Goal: Task Accomplishment & Management: Manage account settings

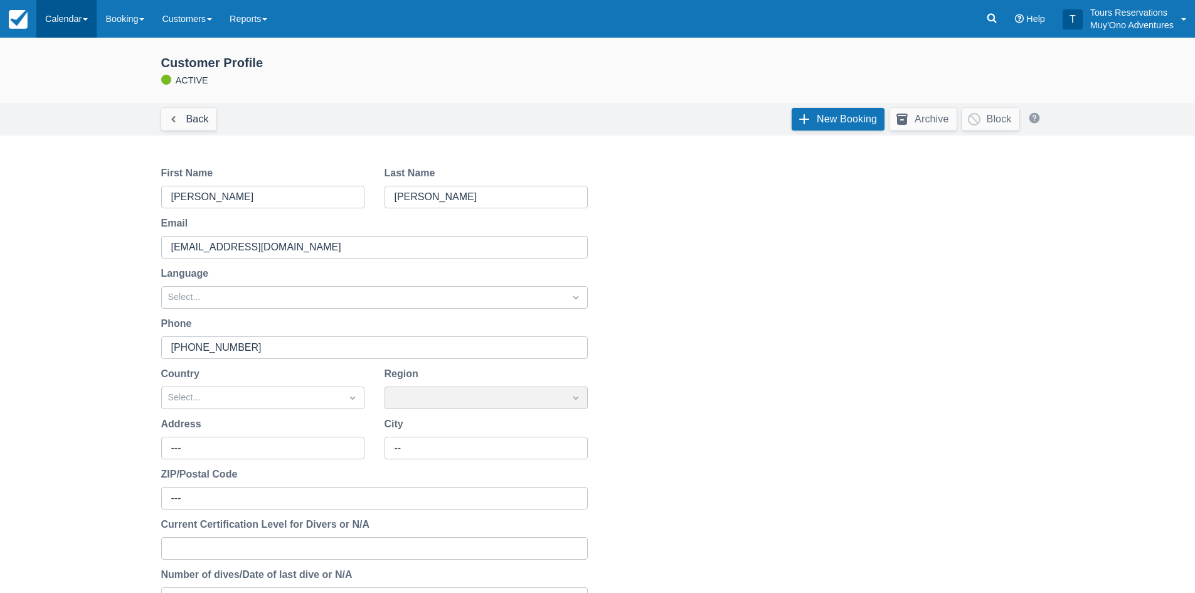
click at [65, 14] on link "Calendar" at bounding box center [66, 19] width 60 height 38
click at [78, 104] on link "Inventory" at bounding box center [86, 106] width 99 height 26
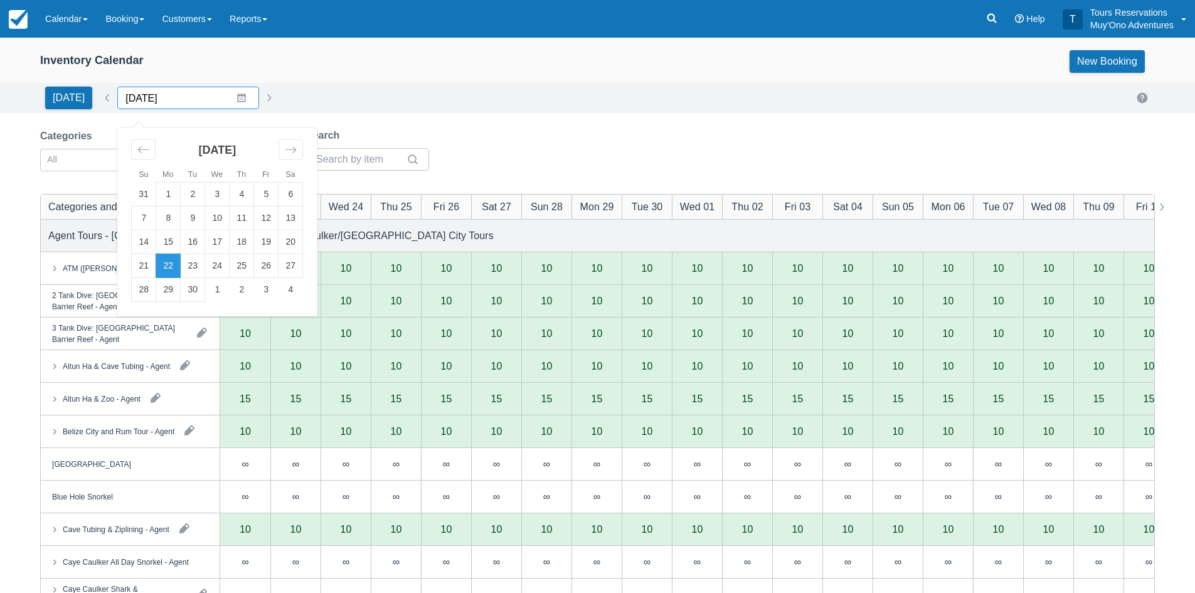
click at [168, 93] on input "09/22/25" at bounding box center [188, 98] width 142 height 23
click at [289, 146] on icon "Move forward to switch to the next month." at bounding box center [291, 150] width 12 height 12
click at [290, 146] on icon "Move forward to switch to the next month." at bounding box center [291, 150] width 12 height 12
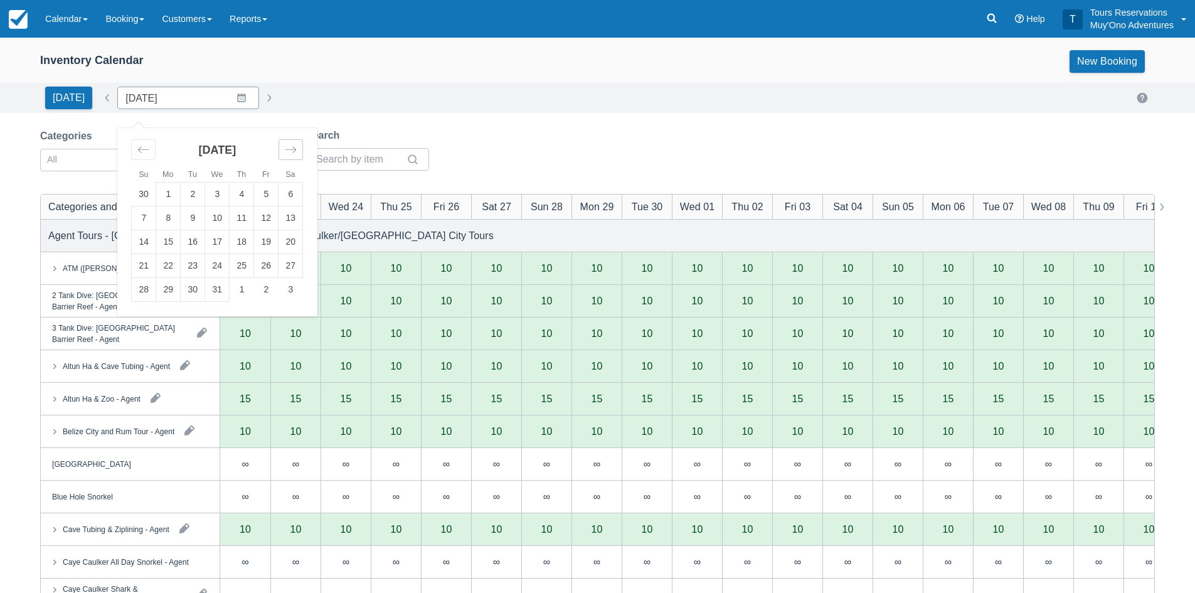
click at [290, 146] on icon "Move forward to switch to the next month." at bounding box center [291, 150] width 12 height 12
click at [144, 153] on icon "Move backward to switch to the previous month." at bounding box center [143, 150] width 12 height 12
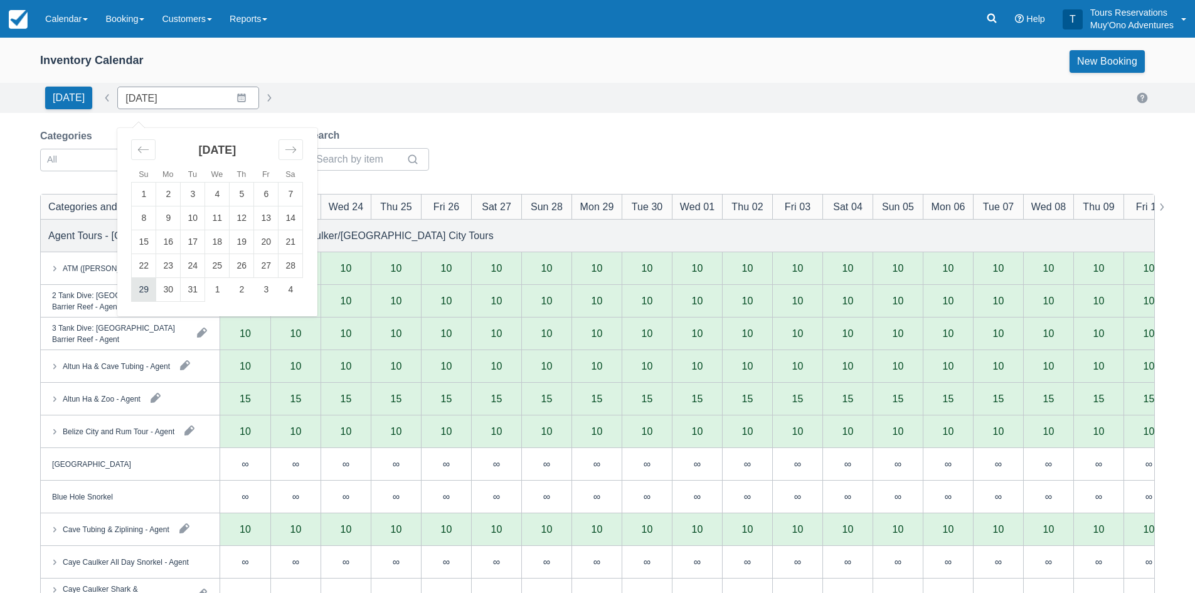
click at [142, 291] on td "29" at bounding box center [144, 290] width 24 height 24
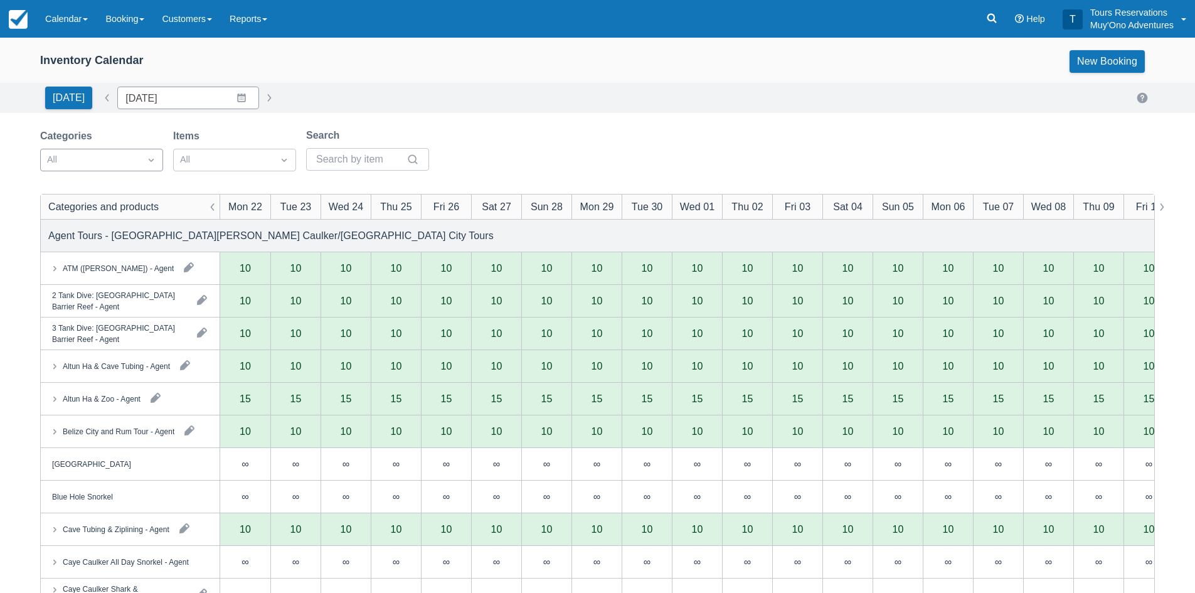
click at [97, 159] on div at bounding box center [90, 160] width 87 height 16
type input "03/29/26"
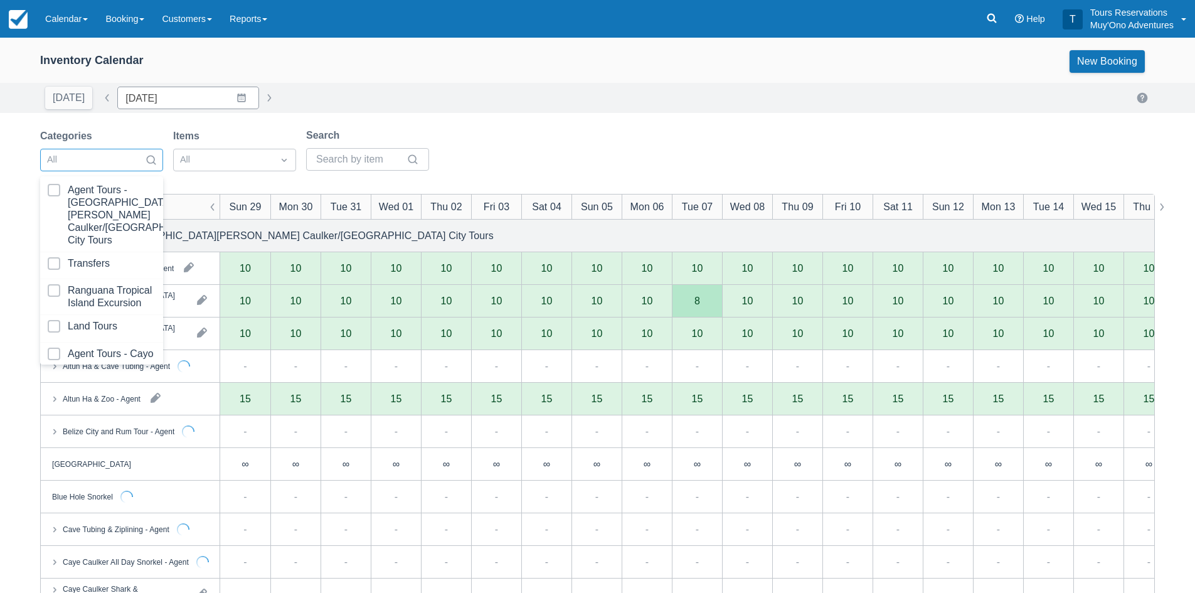
scroll to position [128, 0]
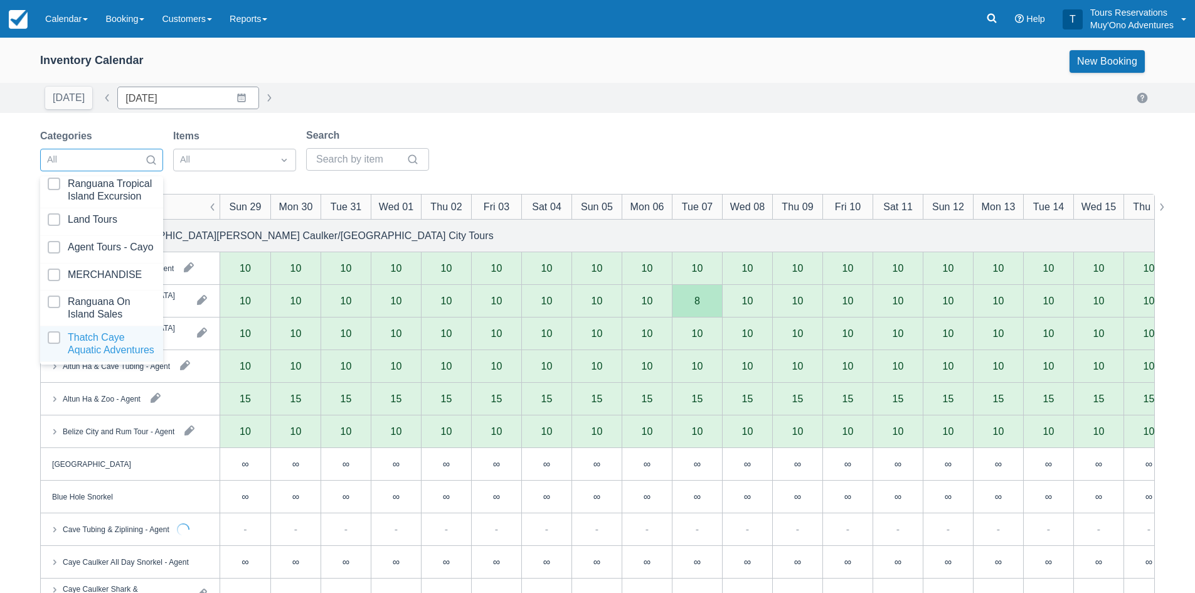
click at [109, 361] on div "Thatch Caye Aquatic Adventures" at bounding box center [101, 344] width 123 height 36
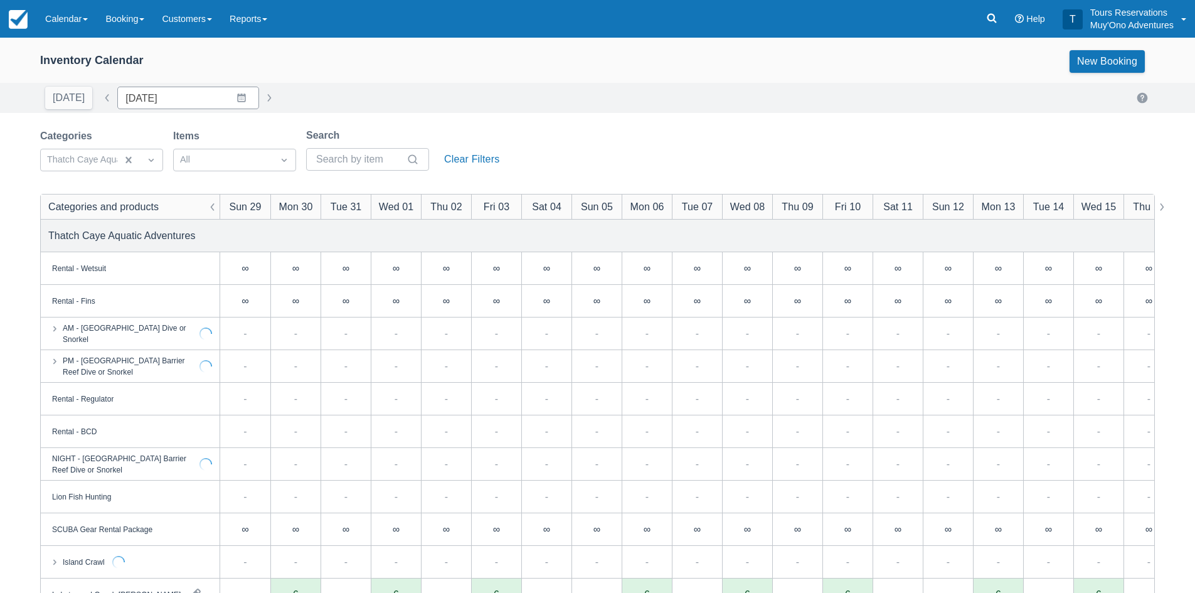
click at [592, 99] on div "Today Date 03/29/26 Navigate forward to interact with the calendar and select a…" at bounding box center [597, 98] width 1115 height 23
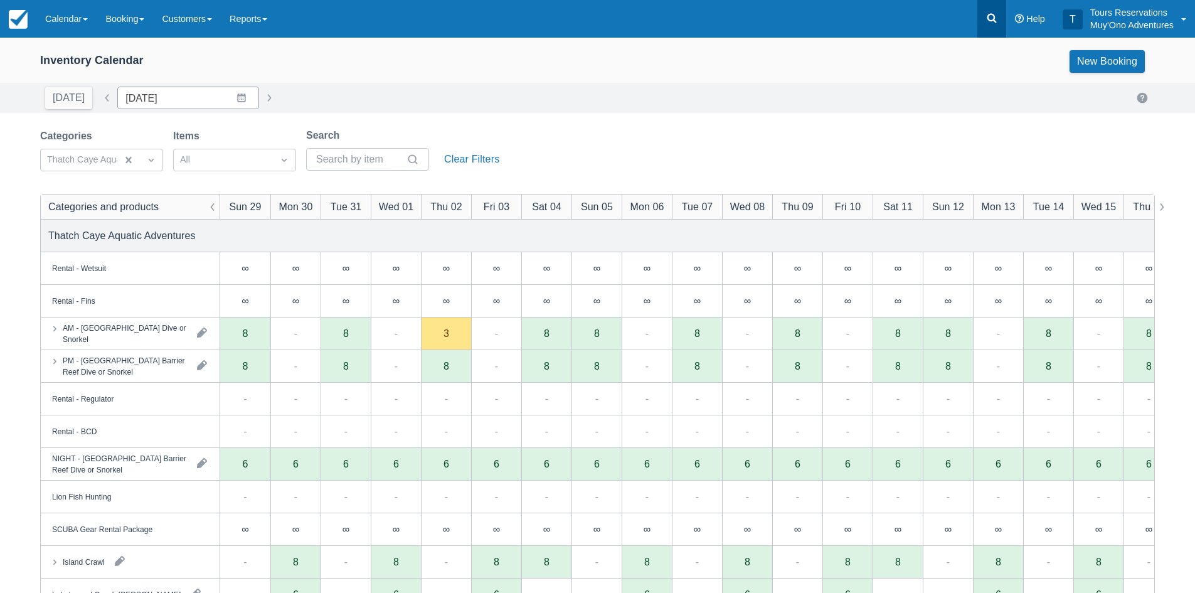
click at [1005, 18] on link at bounding box center [992, 19] width 29 height 38
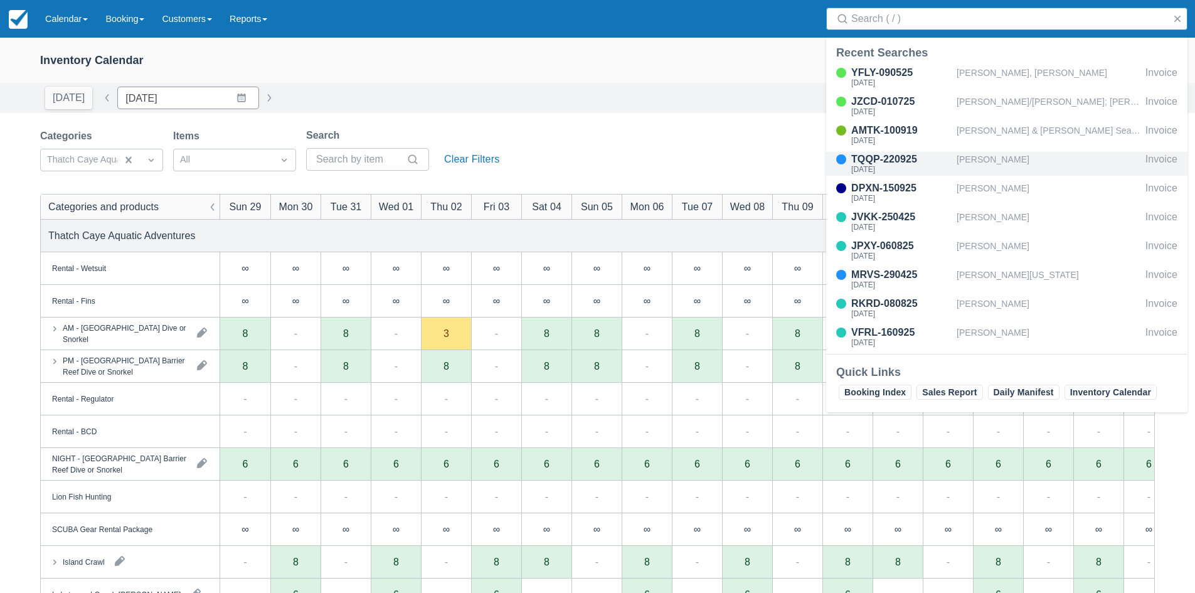
click at [928, 170] on div "Sun Feb 15, 2026" at bounding box center [901, 170] width 100 height 8
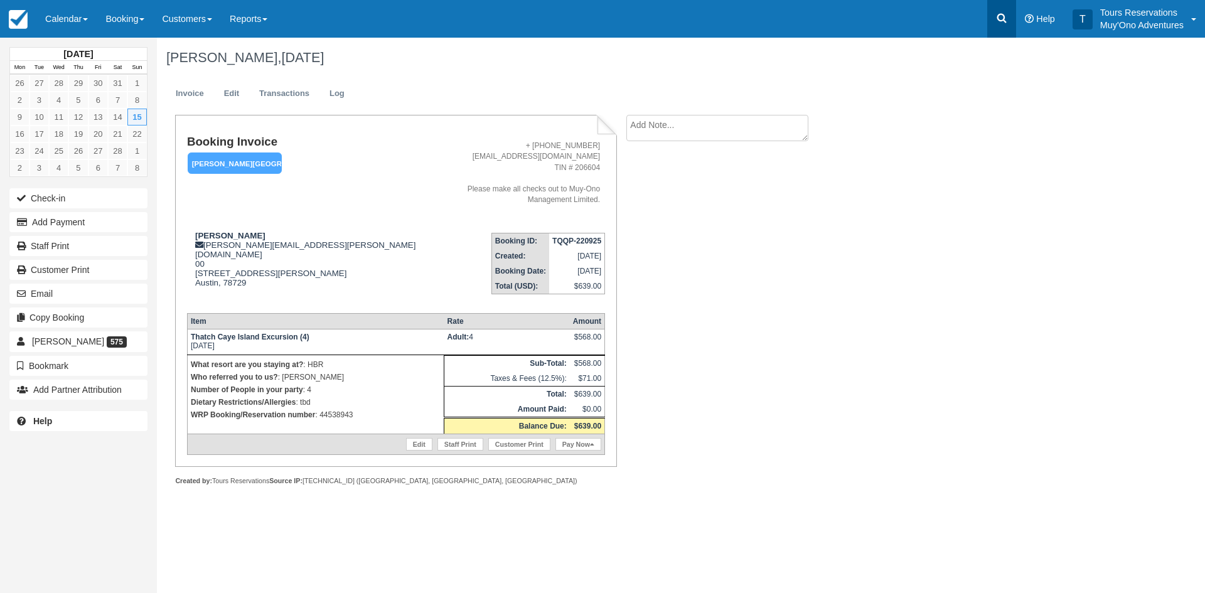
click at [1005, 18] on icon at bounding box center [1001, 18] width 13 height 13
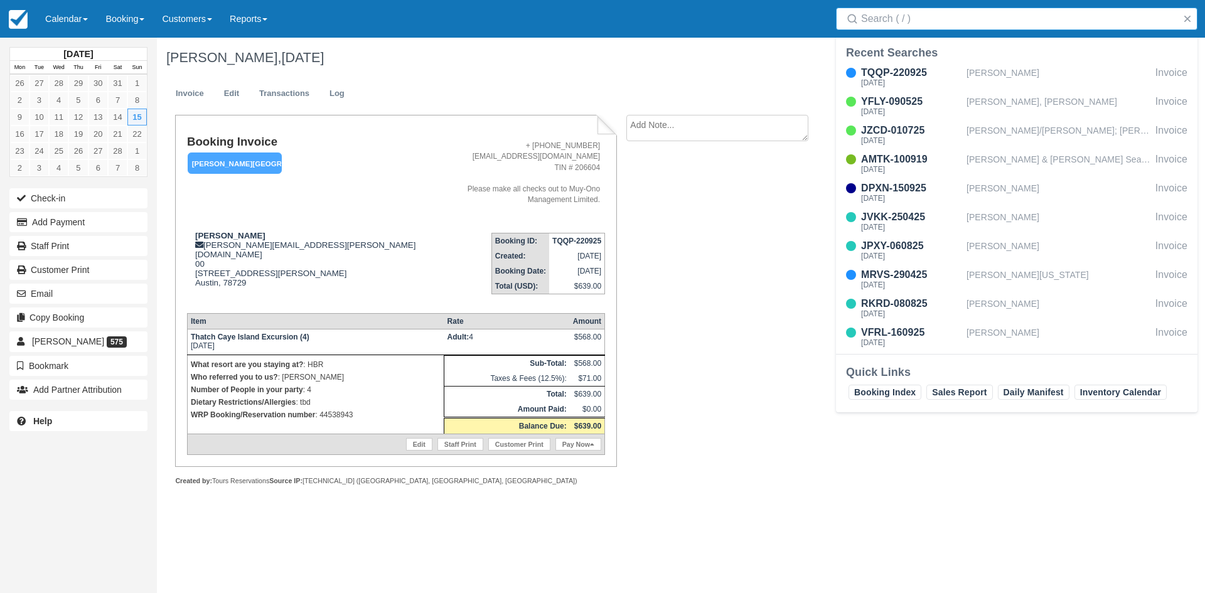
click at [883, 30] on div "Search" at bounding box center [1016, 19] width 376 height 38
click at [902, 6] on div "Search" at bounding box center [1016, 19] width 376 height 38
click at [905, 20] on input "Search" at bounding box center [1019, 19] width 316 height 23
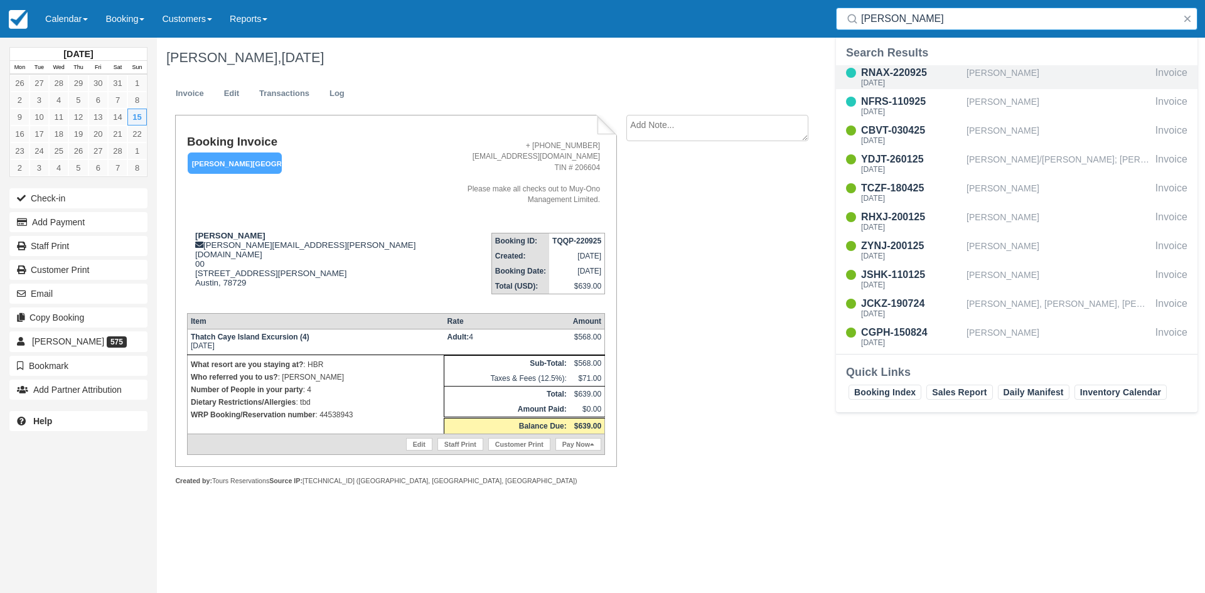
type input "kathryn"
click at [925, 70] on div "RNAX-220925" at bounding box center [911, 72] width 100 height 15
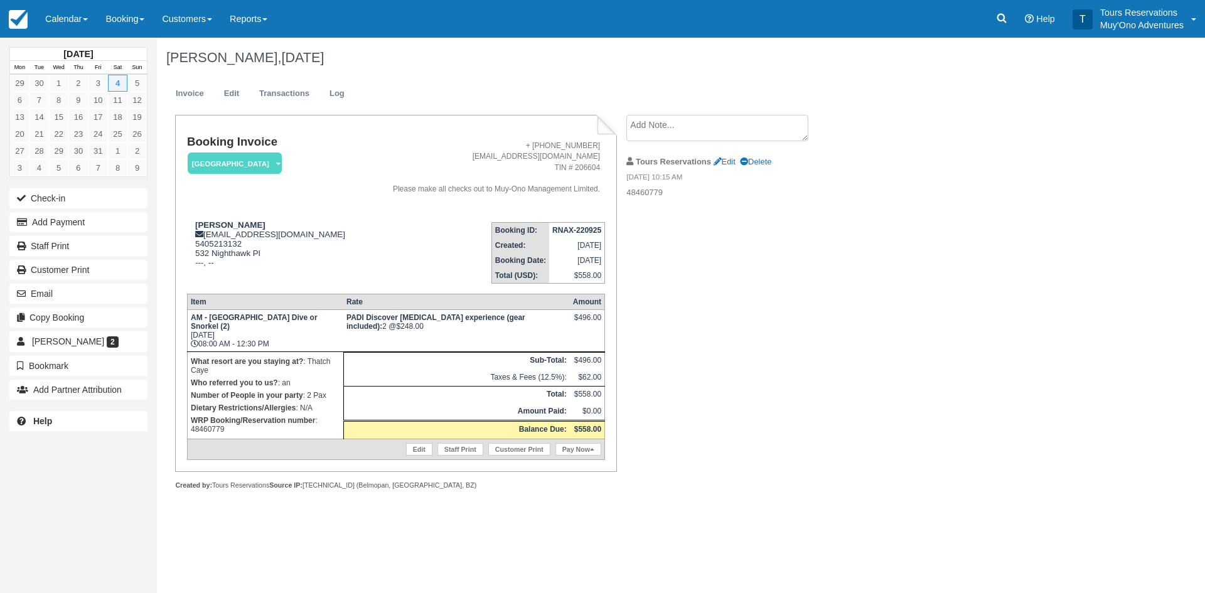
click at [688, 356] on div "Booking Invoice [GEOGRAPHIC_DATA]   Pending HOLD Deposit Paid Cancelled Void Mu…" at bounding box center [502, 316] width 690 height 402
click at [226, 83] on link "Edit" at bounding box center [232, 94] width 34 height 24
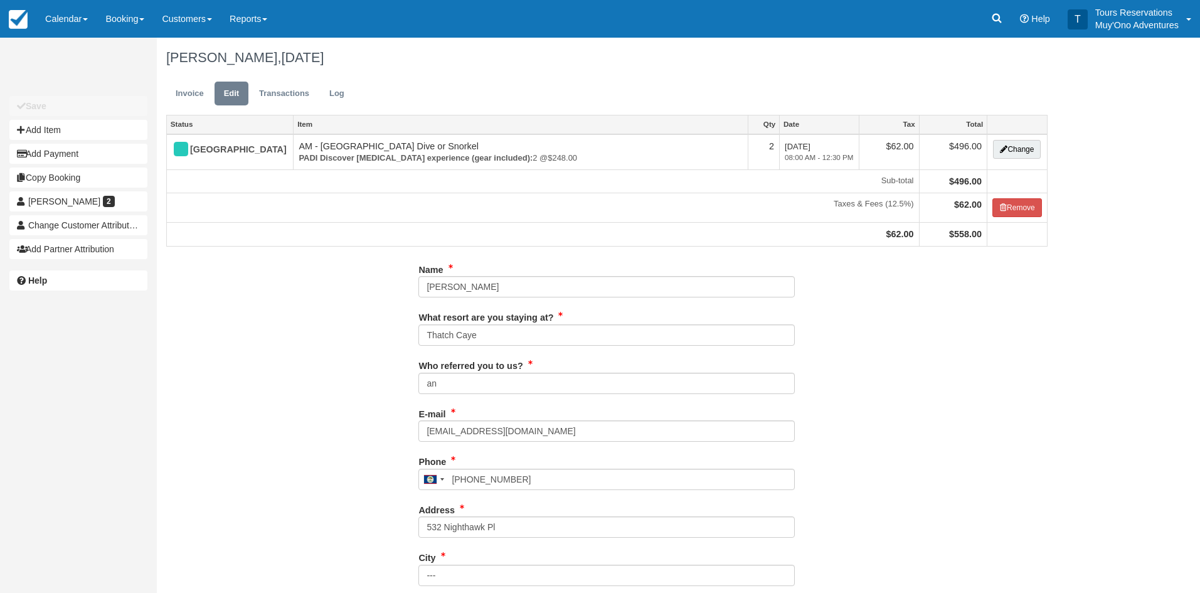
type input "5405213132"
click at [118, 24] on link "Booking" at bounding box center [125, 19] width 56 height 38
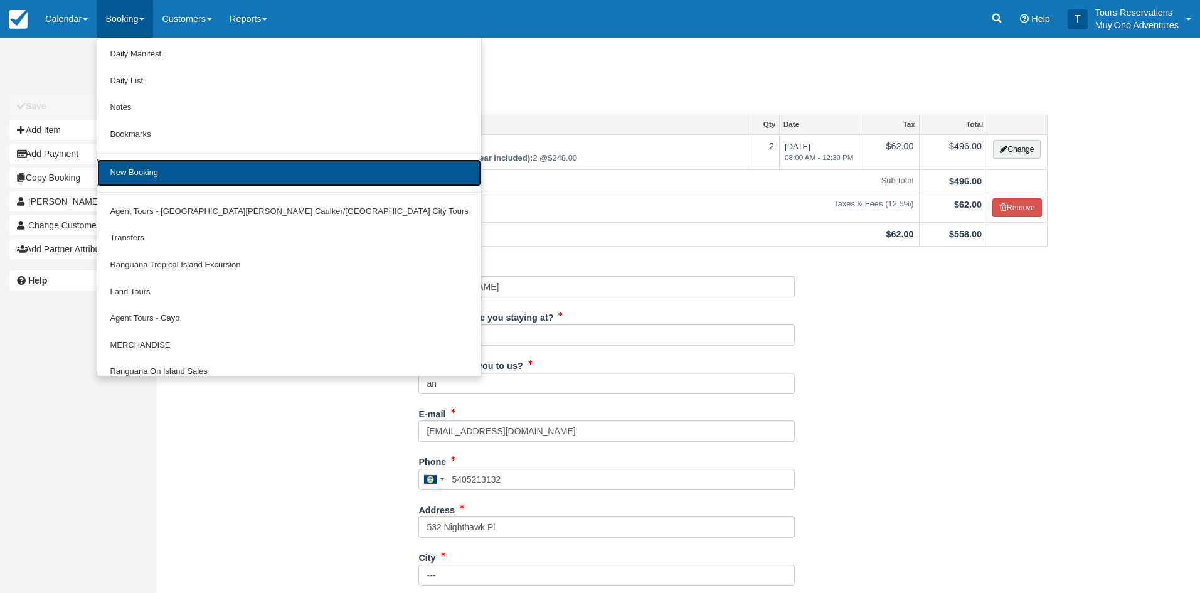
click at [159, 176] on link "New Booking" at bounding box center [288, 172] width 383 height 27
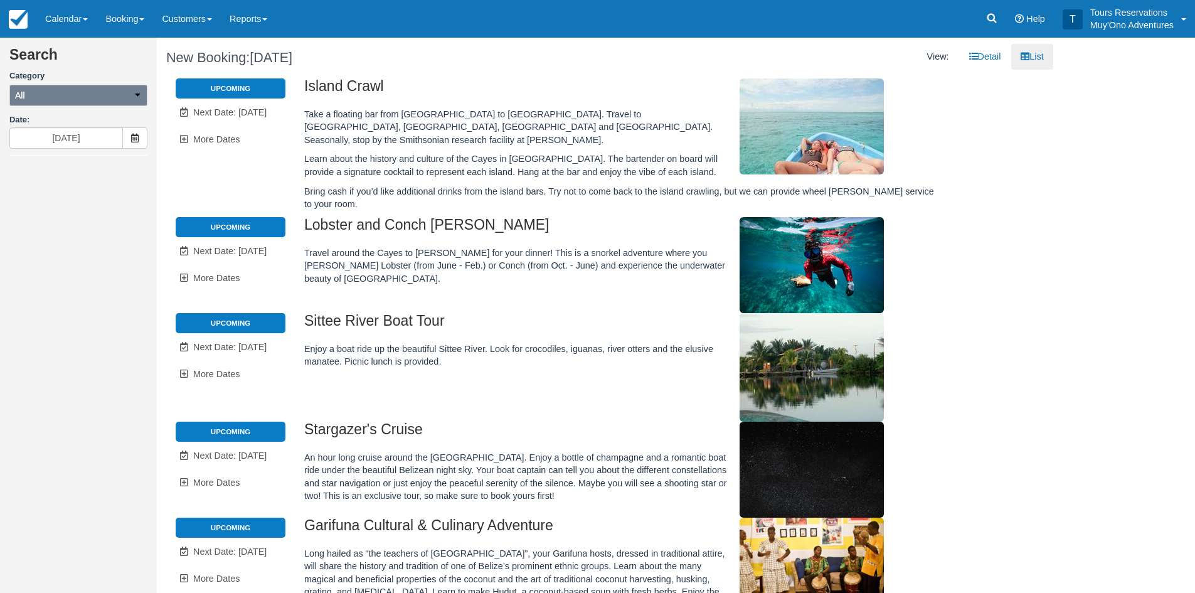
click at [50, 97] on button "All" at bounding box center [78, 95] width 138 height 21
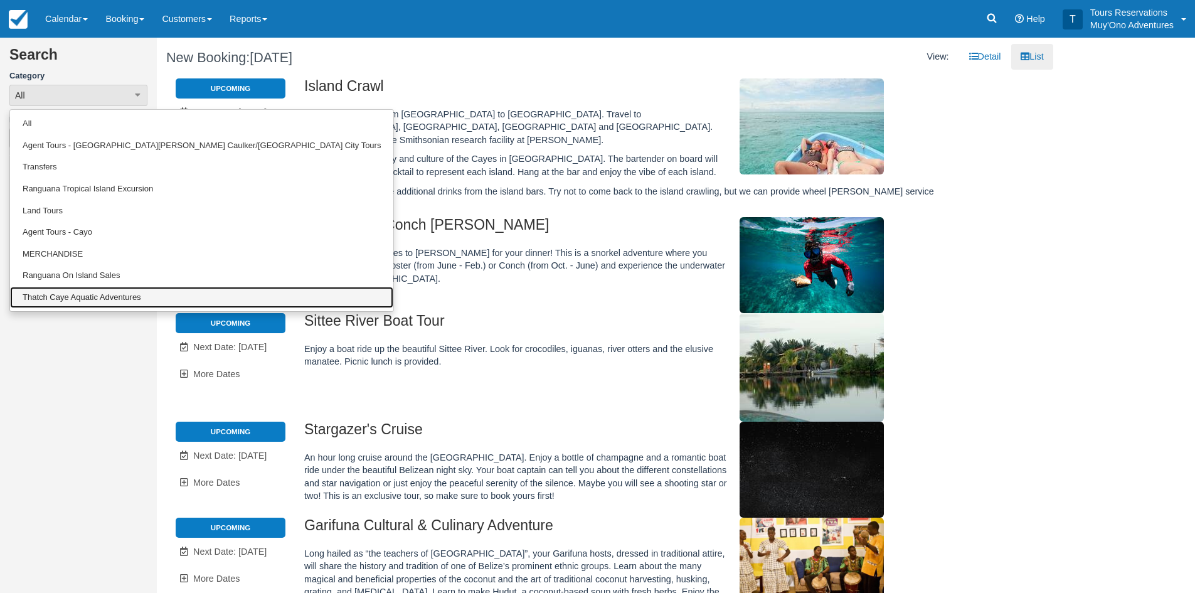
click at [60, 295] on link "Thatch Caye Aquatic Adventures" at bounding box center [201, 298] width 383 height 22
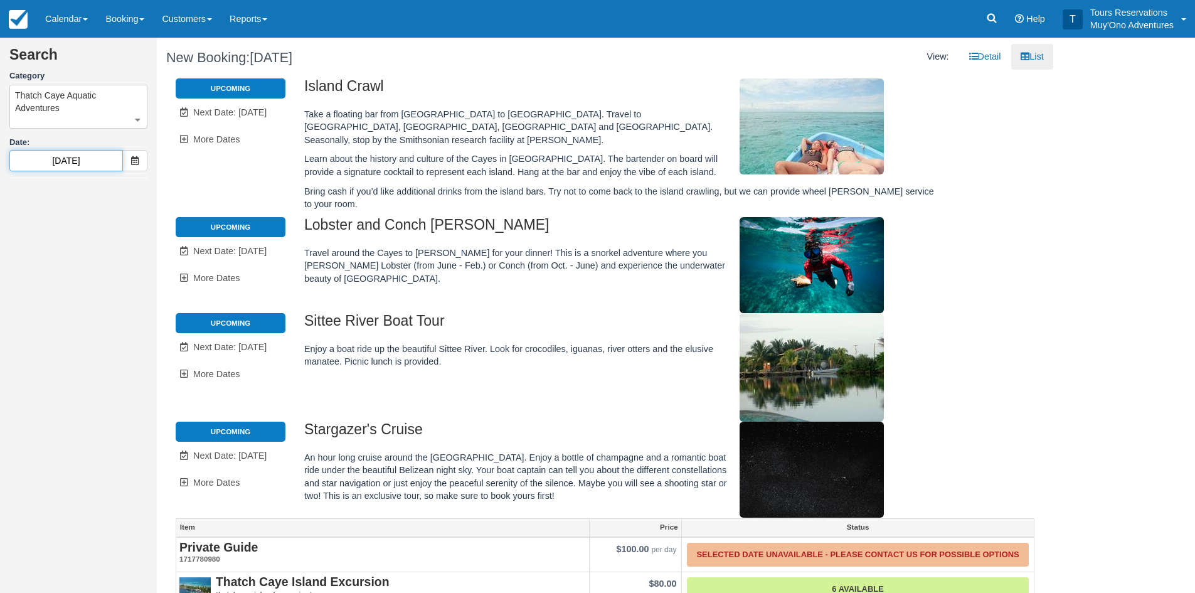
click at [77, 168] on input "09/23/25" at bounding box center [66, 160] width 114 height 21
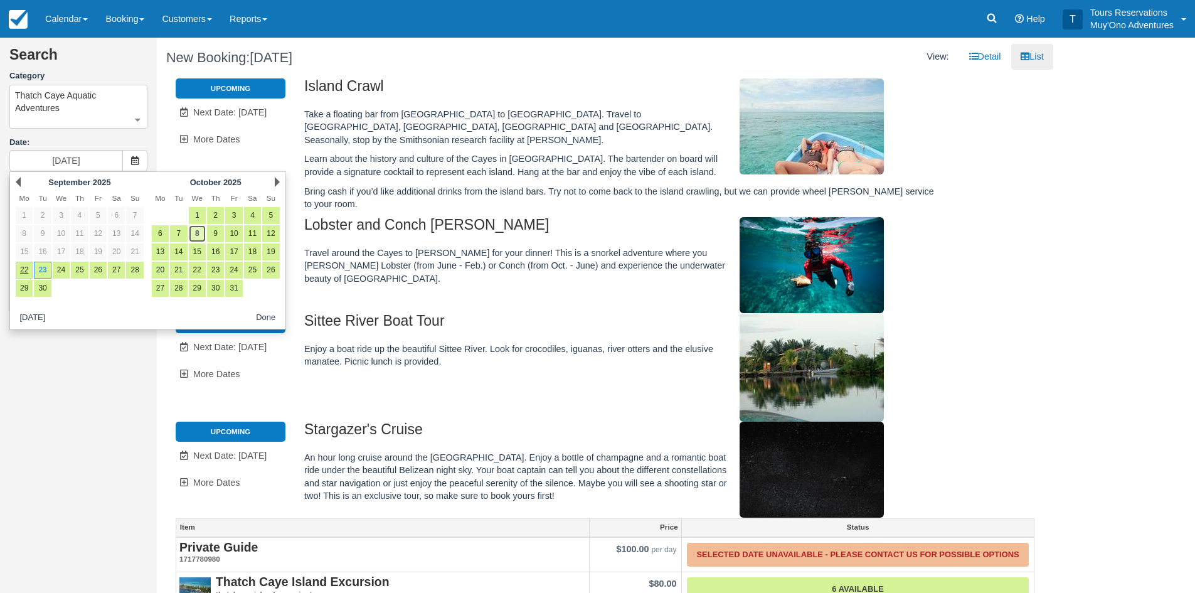
click at [197, 235] on link "8" at bounding box center [197, 233] width 17 height 17
type input "10/08/25"
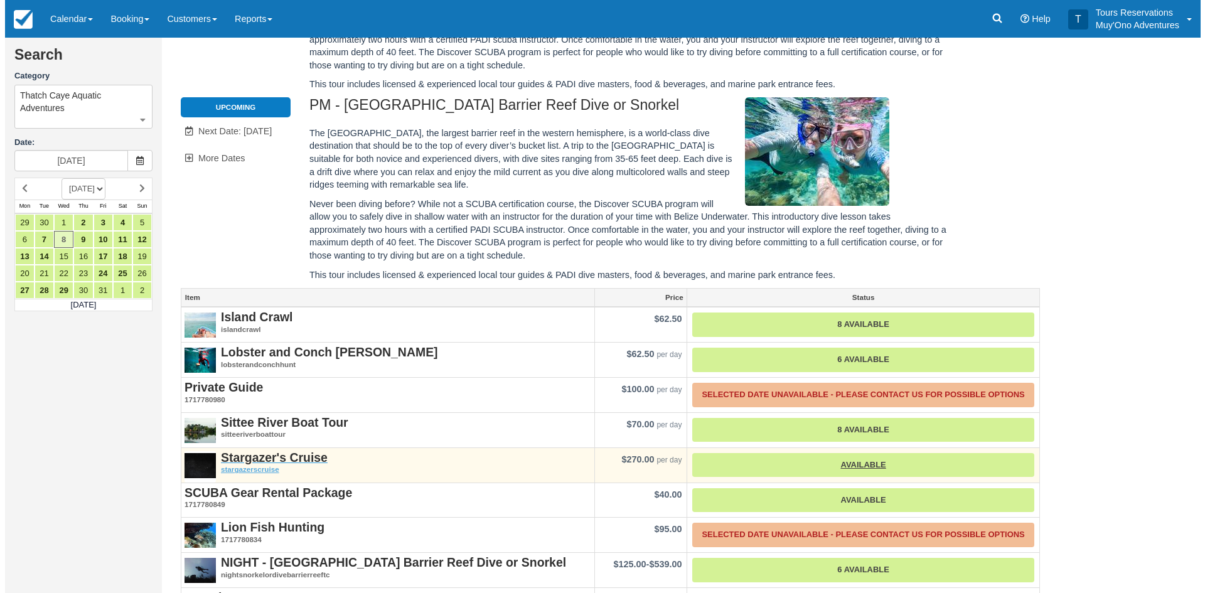
scroll to position [342, 0]
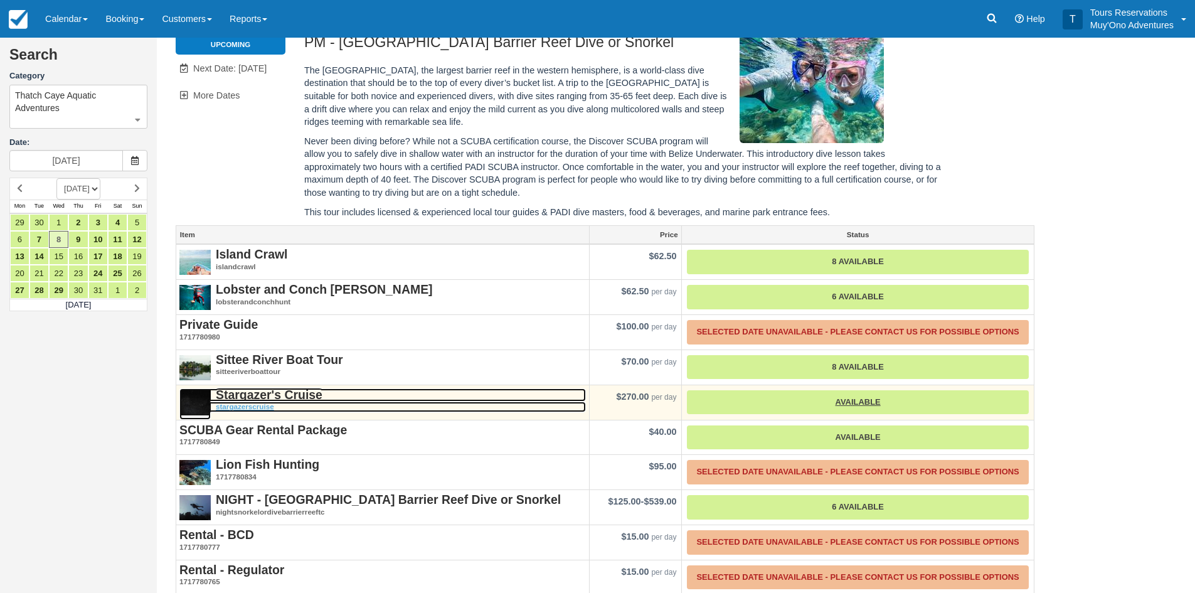
click at [253, 397] on strong "Stargazer's Cruise" at bounding box center [269, 395] width 107 height 14
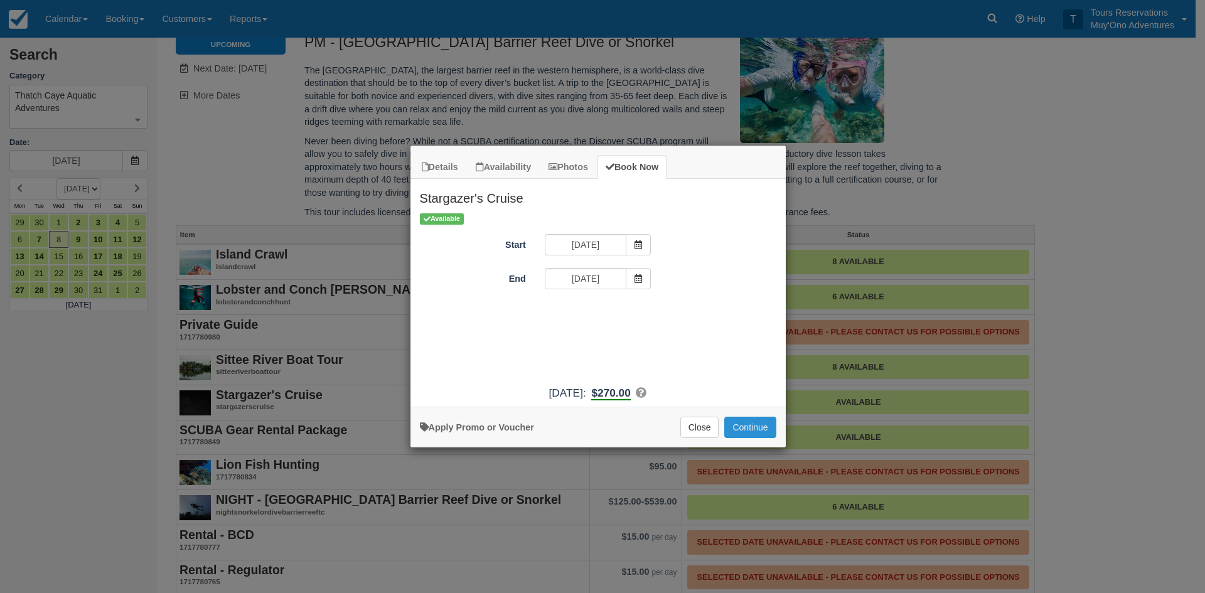
click at [757, 427] on button "Continue" at bounding box center [749, 427] width 51 height 21
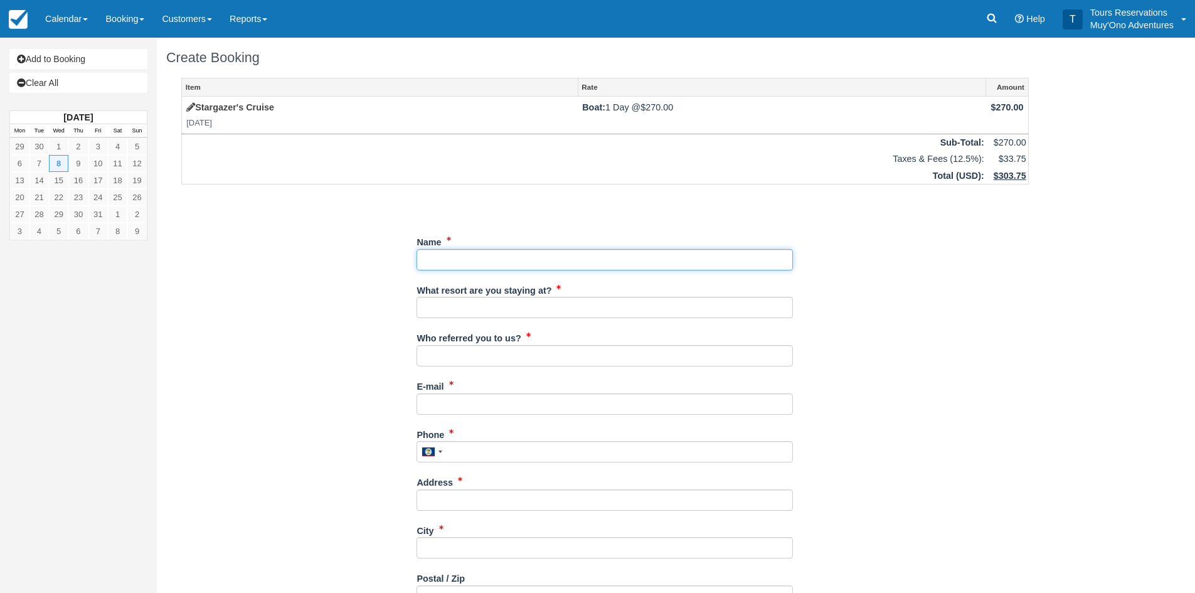
click at [468, 257] on input "Name" at bounding box center [605, 259] width 376 height 21
click at [503, 264] on input "Name" at bounding box center [605, 259] width 376 height 21
paste input "England, Kerrianne"
drag, startPoint x: 462, startPoint y: 258, endPoint x: 386, endPoint y: 259, distance: 76.5
click at [382, 259] on div "Item Rate Amount Stargazer's Cruise [DATE] Boat: 1 Day @ $270.00 $270.00 Sub-To…" at bounding box center [605, 449] width 878 height 743
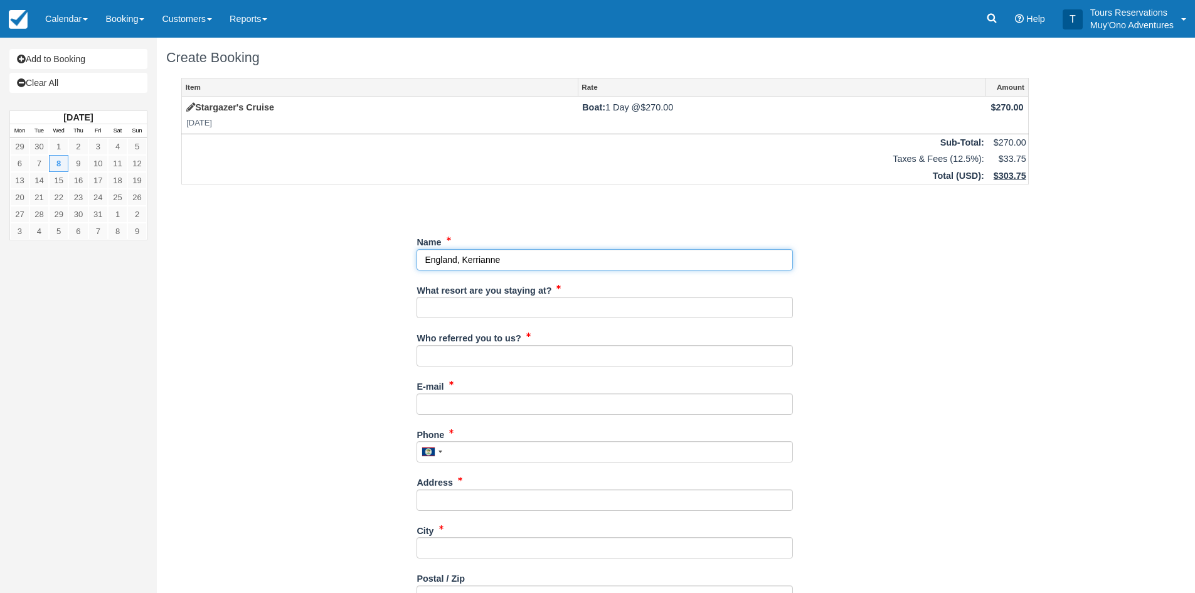
paste input "[PERSON_NAME]"
drag, startPoint x: 498, startPoint y: 259, endPoint x: 466, endPoint y: 256, distance: 31.5
click at [395, 262] on div "Item Rate Amount Stargazer's Cruise [DATE] Boat: 1 Day @ $270.00 $270.00 Sub-To…" at bounding box center [605, 449] width 878 height 743
click at [482, 257] on input "Name" at bounding box center [605, 259] width 376 height 21
paste input "[PERSON_NAME]"
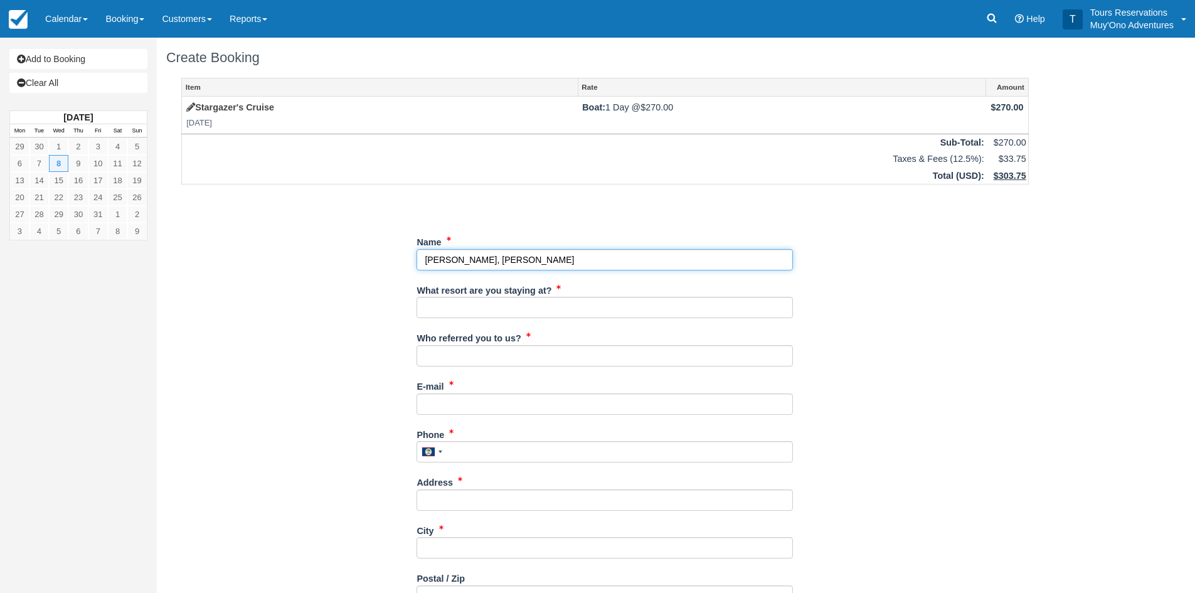
drag, startPoint x: 567, startPoint y: 255, endPoint x: 497, endPoint y: 255, distance: 70.3
click at [499, 255] on input "Name" at bounding box center [605, 259] width 376 height 21
type input "[PERSON_NAME][GEOGRAPHIC_DATA]"
click at [485, 304] on input "What resort are you staying at?" at bounding box center [605, 307] width 376 height 21
type input "Thatch Caye"
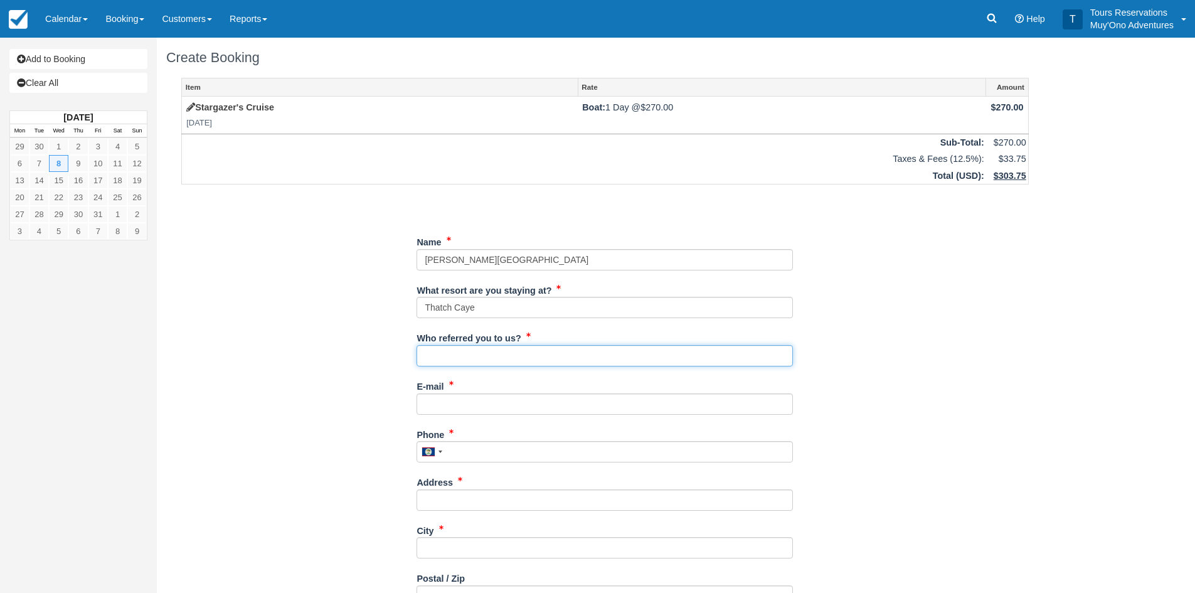
click at [468, 356] on input "Who referred you to us?" at bounding box center [605, 355] width 376 height 21
type input "an"
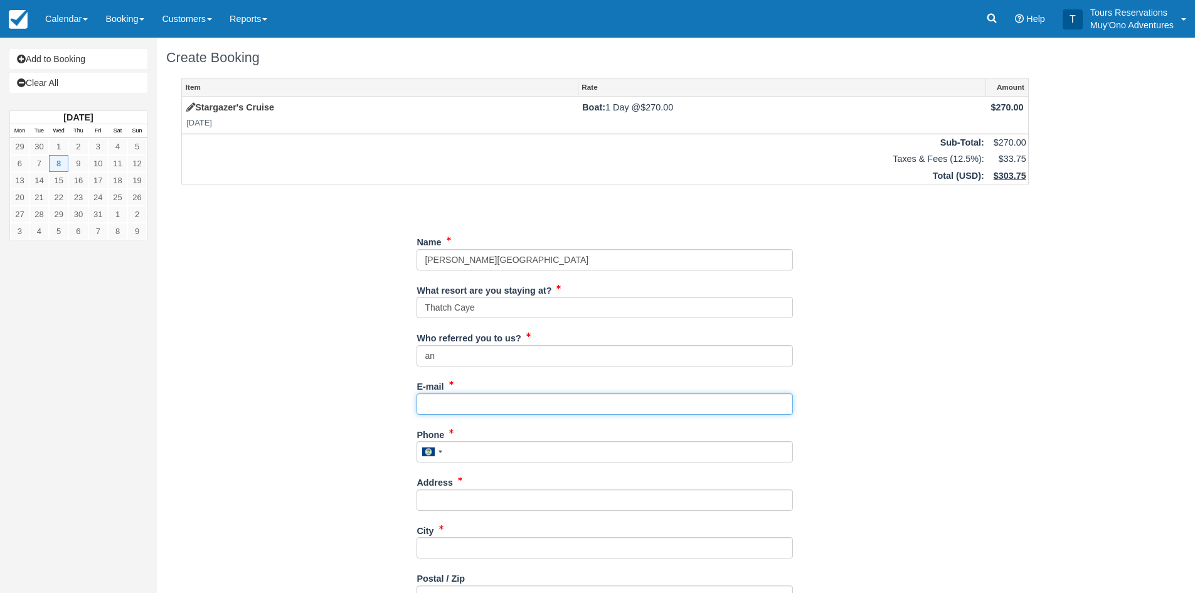
drag, startPoint x: 469, startPoint y: 407, endPoint x: 412, endPoint y: 186, distance: 227.5
click at [469, 407] on input "E-mail" at bounding box center [605, 403] width 376 height 21
click at [445, 405] on input "E-mail" at bounding box center [605, 403] width 376 height 21
paste input "[PERSON_NAME][EMAIL_ADDRESS][DOMAIN_NAME]"
type input "[PERSON_NAME][EMAIL_ADDRESS][DOMAIN_NAME]"
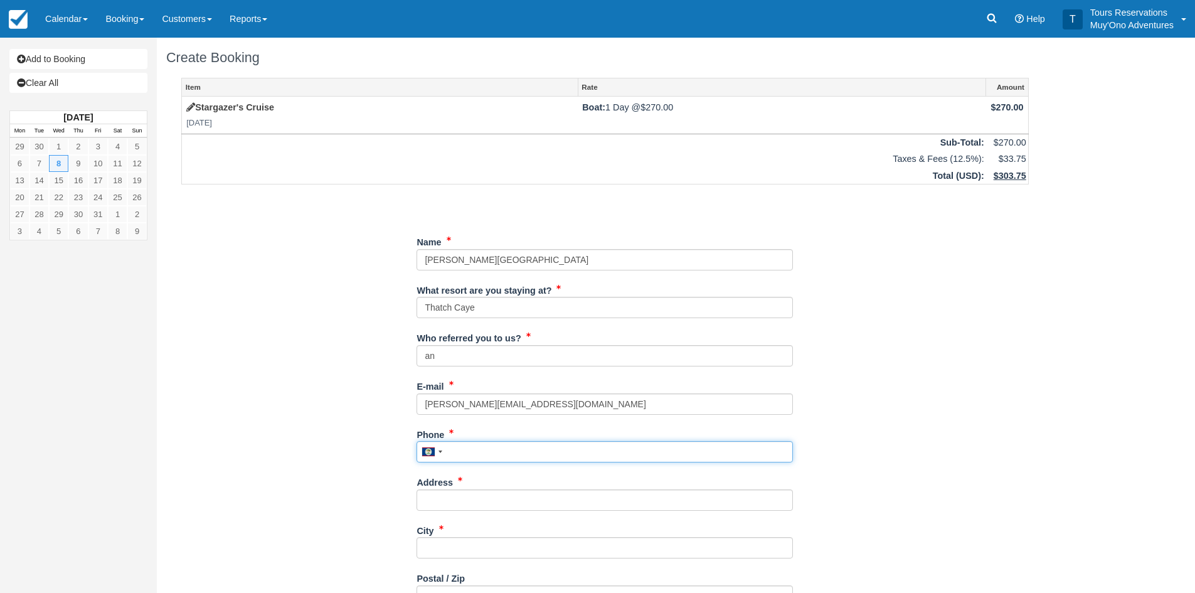
click at [475, 452] on input "Phone" at bounding box center [605, 451] width 376 height 21
click at [468, 457] on input "Phone" at bounding box center [605, 451] width 376 height 21
paste input "7202369750"
type input "7202369750"
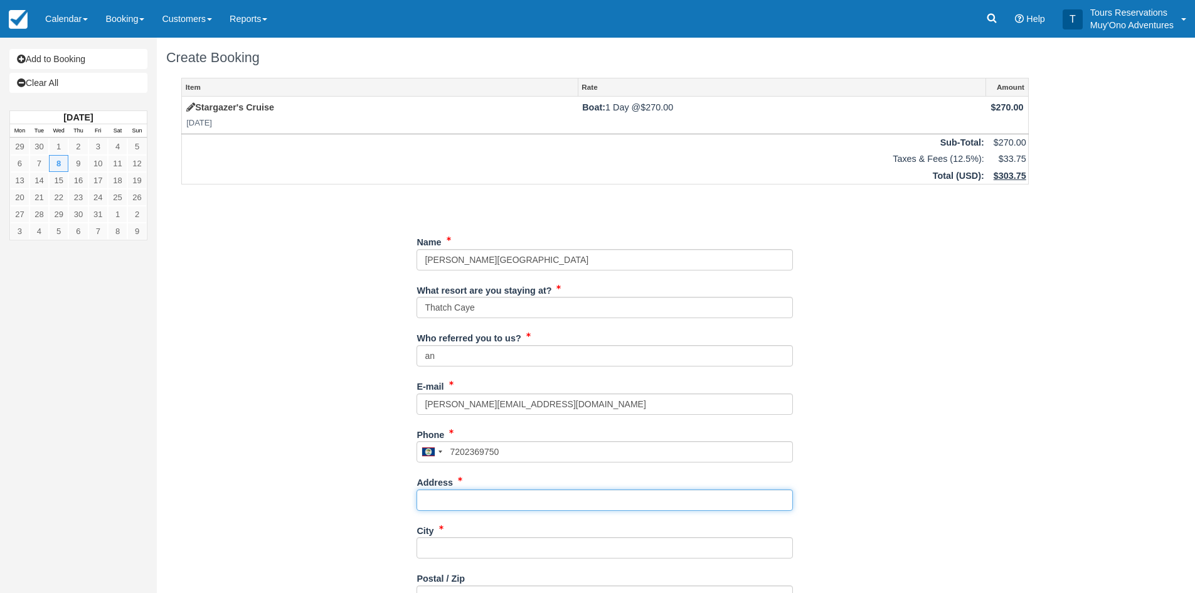
click at [482, 499] on input "Address" at bounding box center [605, 499] width 376 height 21
click at [462, 501] on input "Address" at bounding box center [605, 499] width 376 height 21
paste input "[STREET_ADDRESS]"
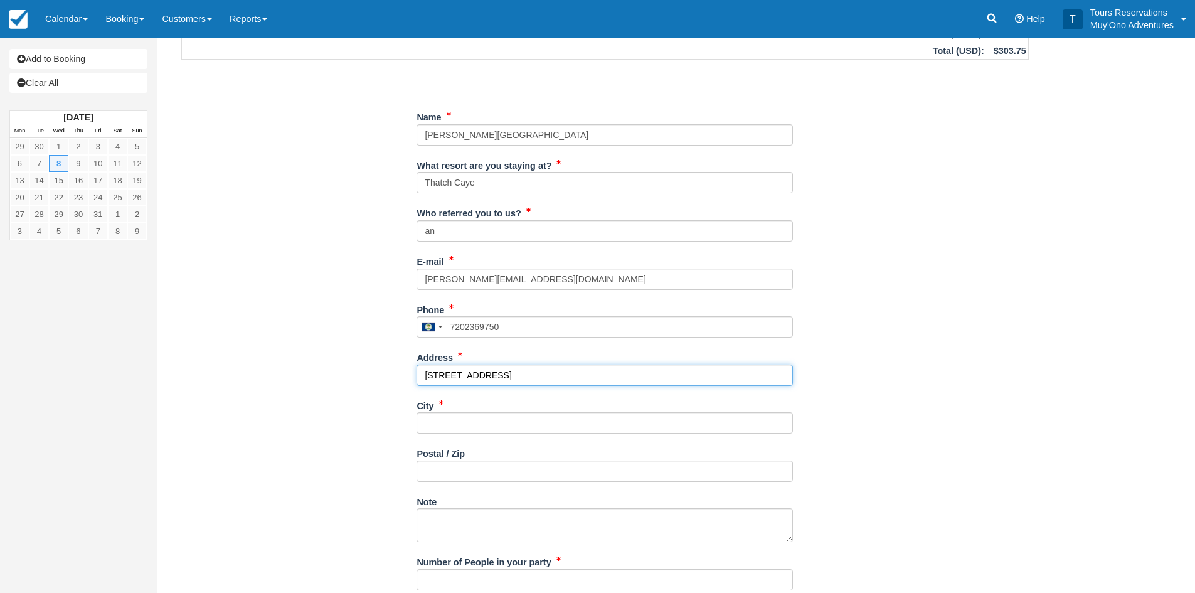
scroll to position [125, 0]
type input "[STREET_ADDRESS]"
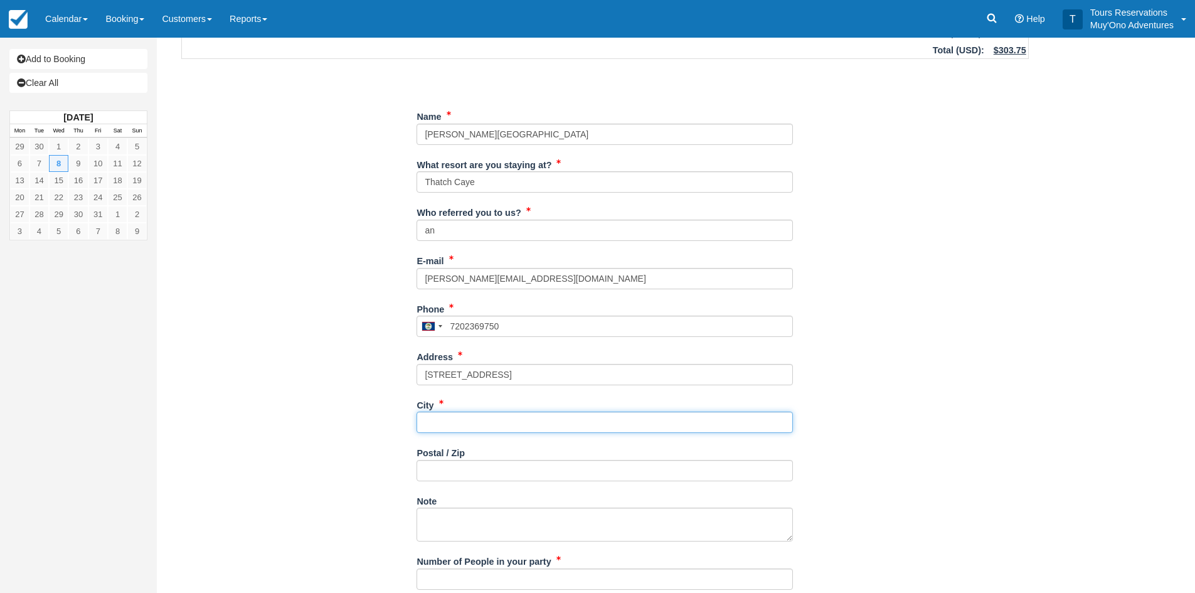
click at [430, 413] on input "City" at bounding box center [605, 422] width 376 height 21
type input "---"
click at [450, 474] on input "Postal / Zip" at bounding box center [605, 470] width 376 height 21
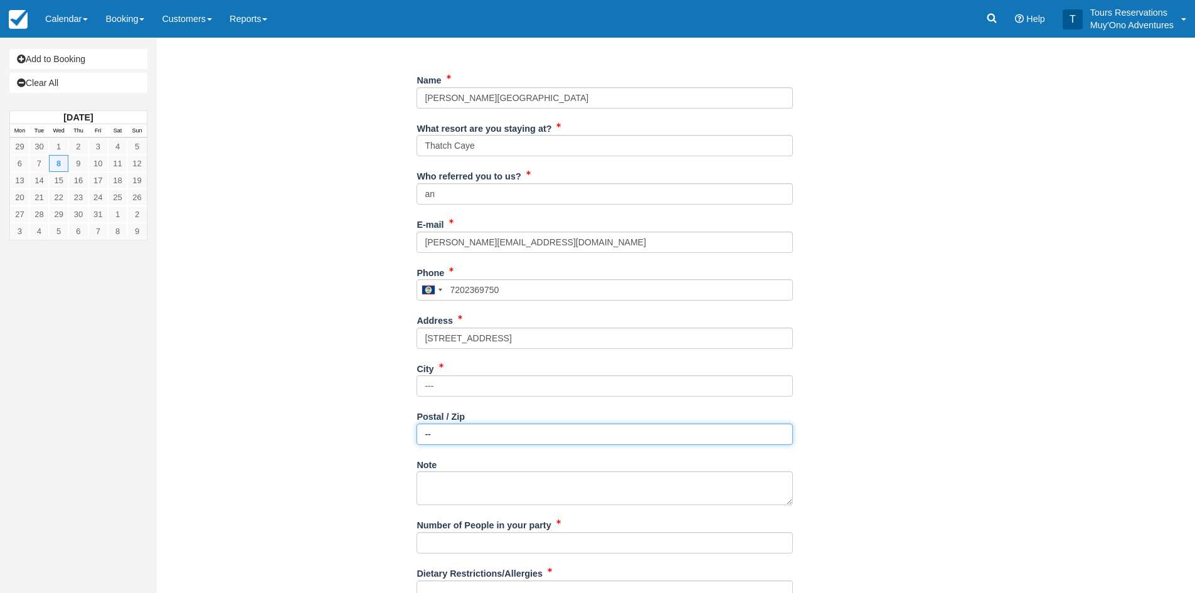
scroll to position [259, 0]
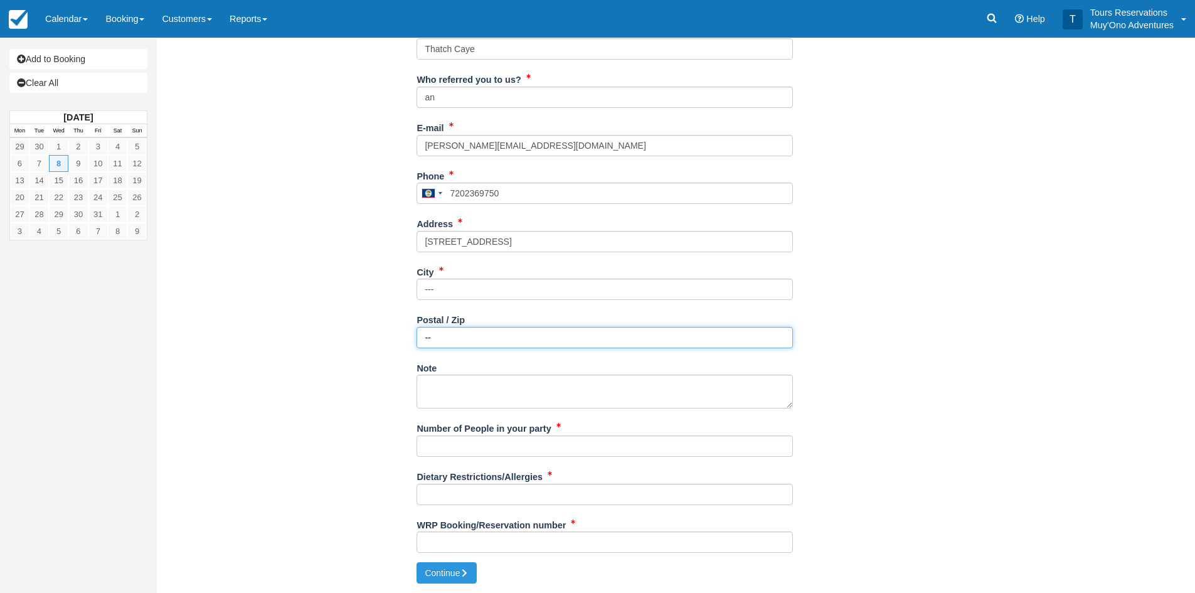
type input "--"
drag, startPoint x: 474, startPoint y: 446, endPoint x: 493, endPoint y: 452, distance: 19.2
click at [476, 446] on input "Number of People in your party" at bounding box center [605, 445] width 376 height 21
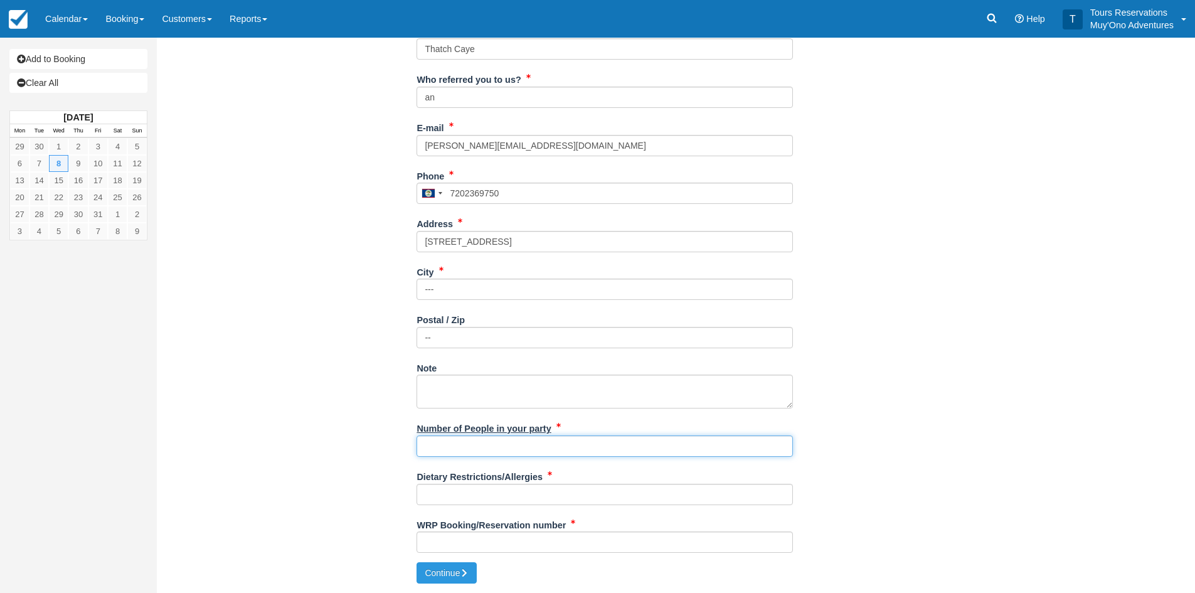
type input "2 Pax"
click at [481, 494] on input "Dietary Restrictions/Allergies" at bounding box center [605, 494] width 376 height 21
type input "none"
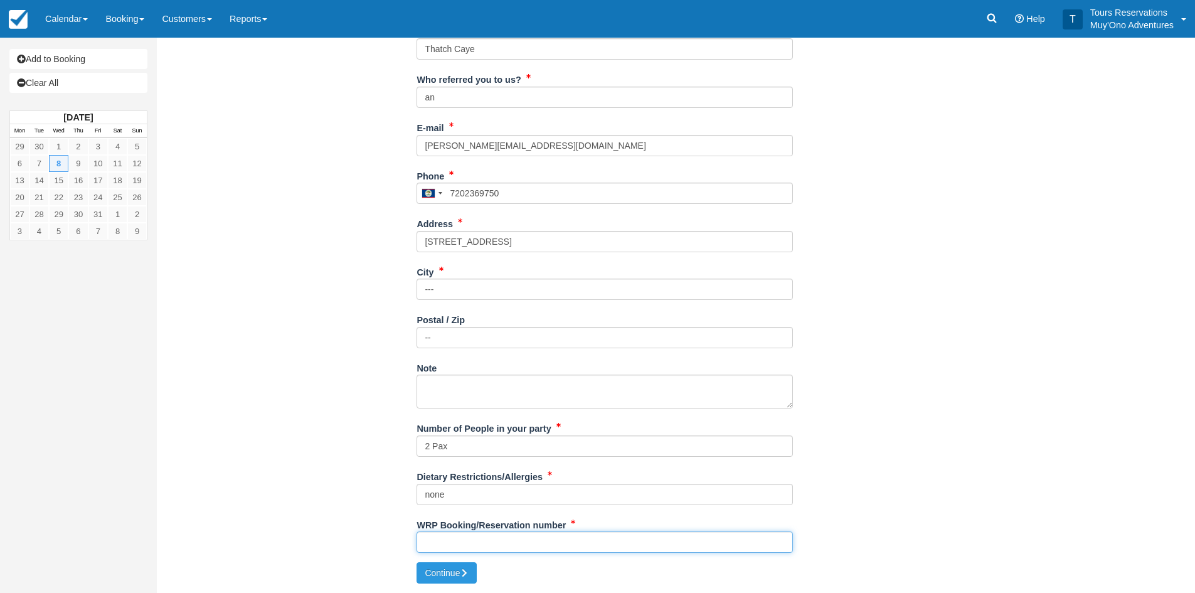
drag, startPoint x: 451, startPoint y: 541, endPoint x: 473, endPoint y: 543, distance: 22.0
click at [451, 541] on input "WRP Booking/Reservation number" at bounding box center [605, 541] width 376 height 21
drag, startPoint x: 504, startPoint y: 520, endPoint x: 509, endPoint y: 530, distance: 11.5
click at [505, 525] on label "WRP Booking/Reservation number" at bounding box center [491, 523] width 149 height 18
click at [505, 531] on input "WRP Booking/Reservation number" at bounding box center [605, 541] width 376 height 21
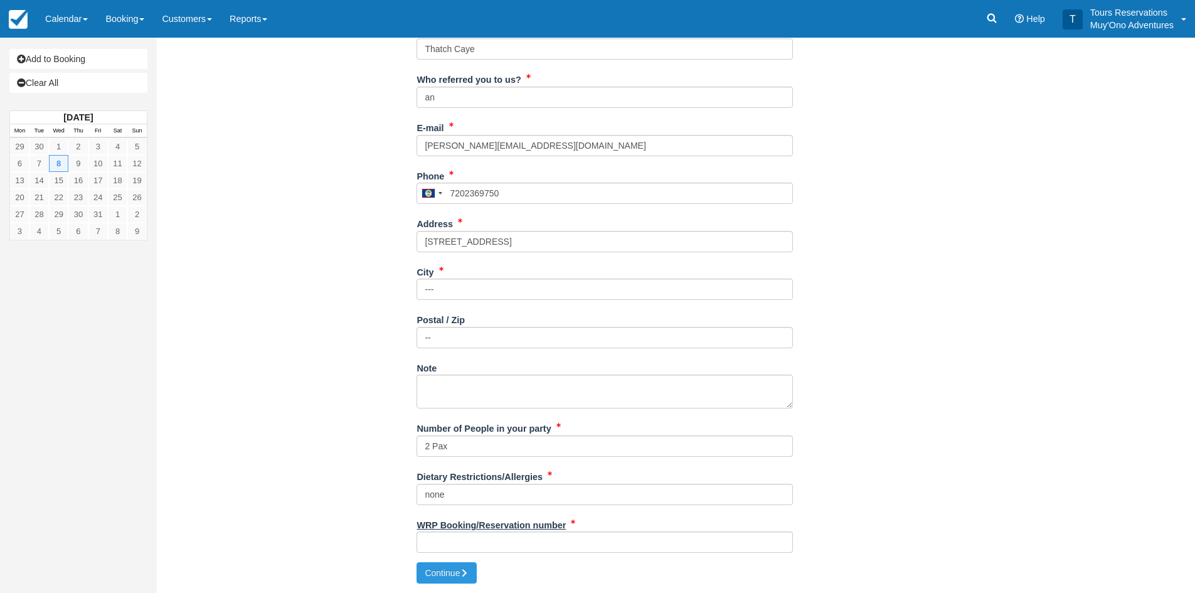
click at [511, 531] on label "WRP Booking/Reservation number" at bounding box center [491, 523] width 149 height 18
click at [511, 531] on input "WRP Booking/Reservation number" at bounding box center [605, 541] width 376 height 21
paste input "BB25073118259272"
type input "BB25073118259272"
click at [454, 570] on button "Continue" at bounding box center [447, 572] width 60 height 21
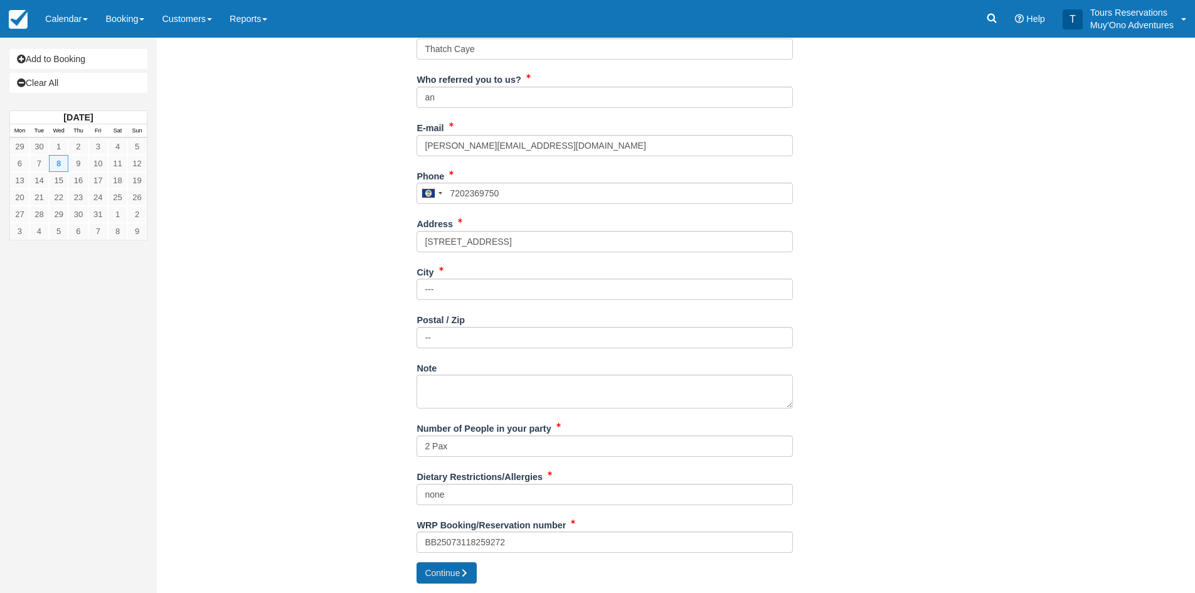
type input "[PHONE_NUMBER]"
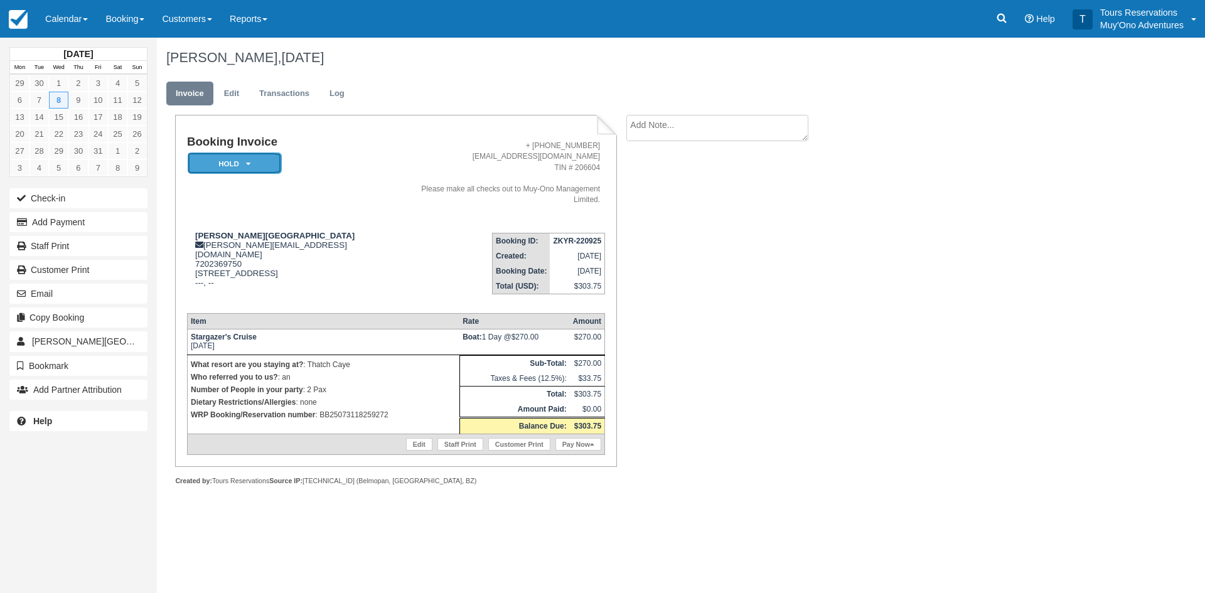
click at [246, 164] on icon at bounding box center [248, 164] width 4 height 8
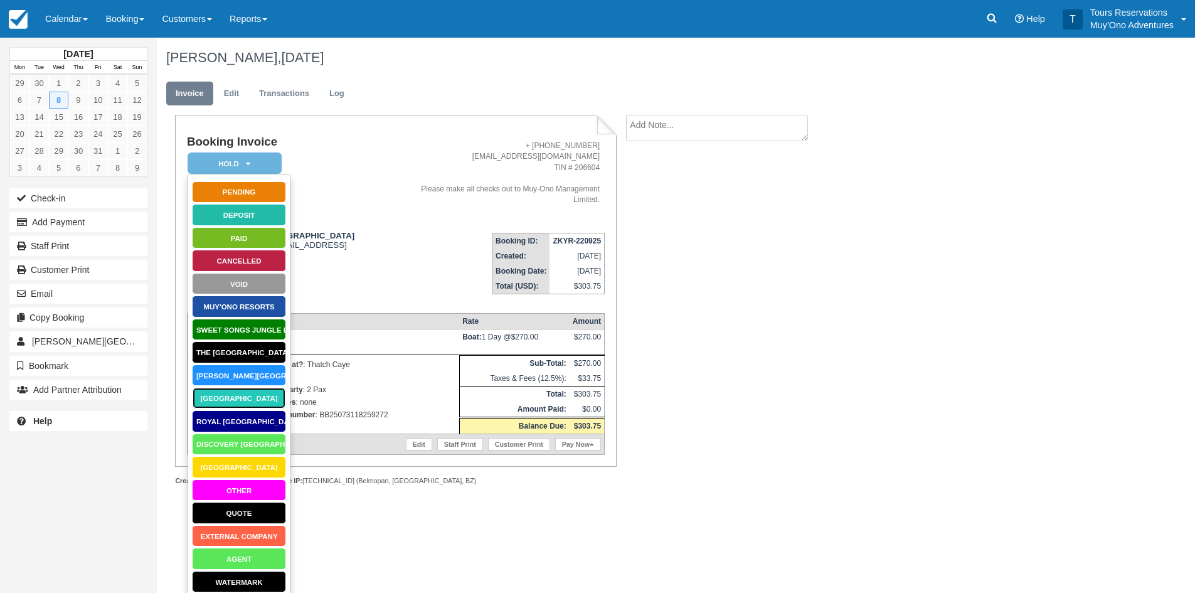
click at [238, 395] on link "[GEOGRAPHIC_DATA]" at bounding box center [239, 398] width 94 height 22
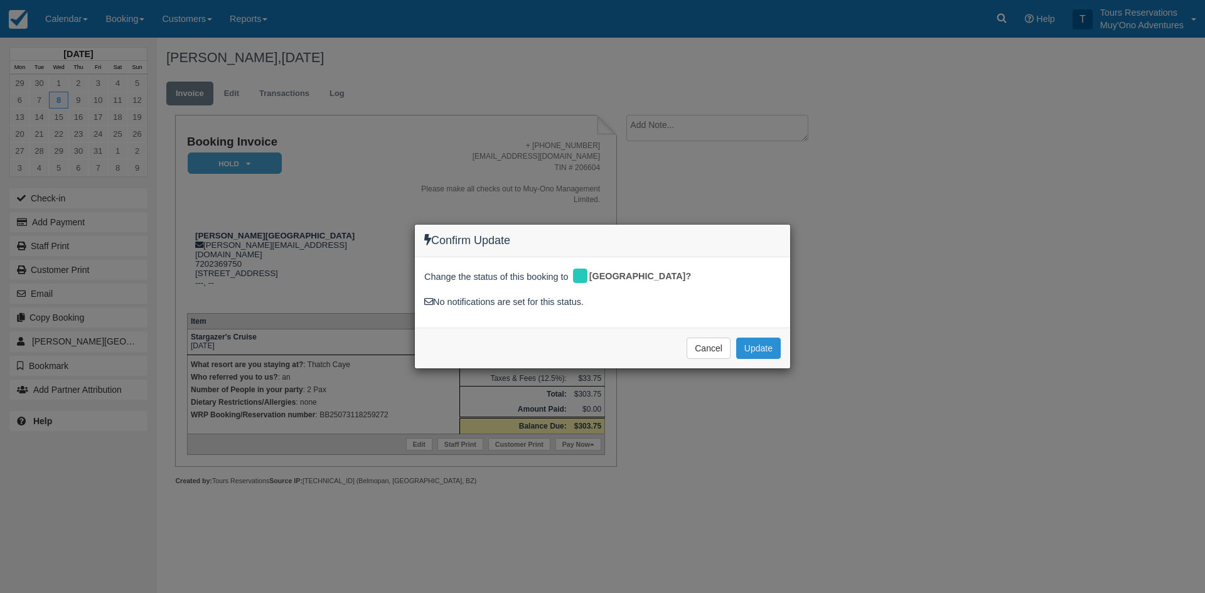
click at [755, 356] on button "Update" at bounding box center [758, 348] width 45 height 21
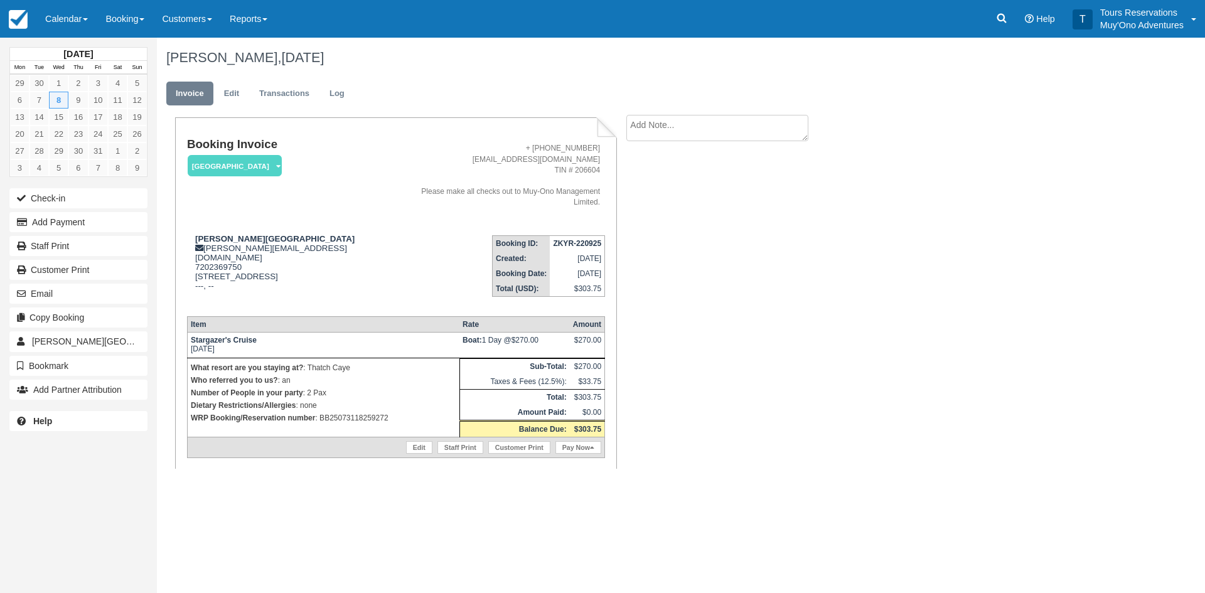
click at [704, 120] on textarea at bounding box center [717, 128] width 182 height 26
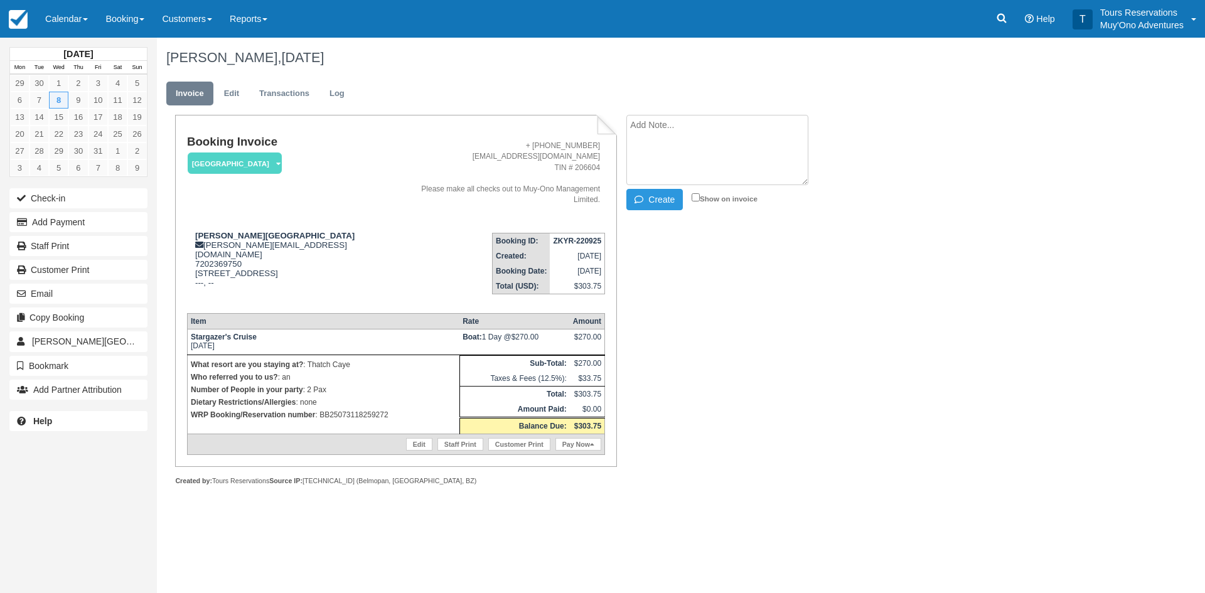
paste textarea "BB25073118259272"
type textarea "BB25073118259272"
click at [654, 196] on button "Create" at bounding box center [654, 199] width 56 height 21
click at [597, 233] on table "Booking ID: ZKYR-220925 Created: September 22, 2025 Booking Date: October 8, 20…" at bounding box center [548, 263] width 113 height 61
click at [593, 233] on td "ZKYR-220925" at bounding box center [577, 241] width 55 height 16
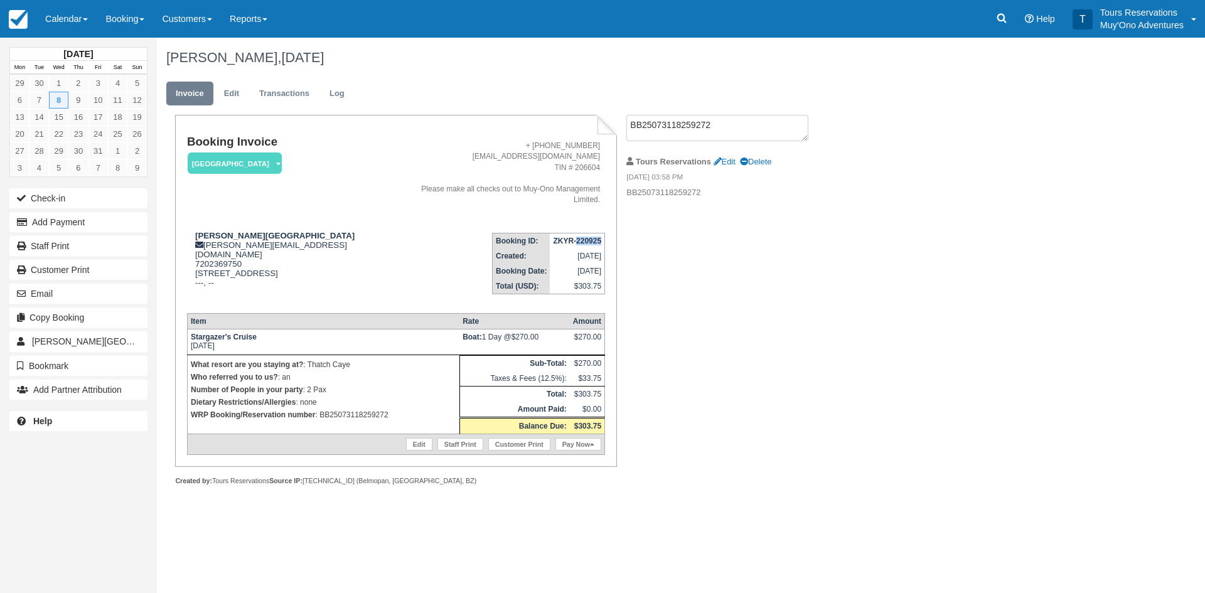
click at [593, 233] on td "ZKYR-220925" at bounding box center [577, 241] width 55 height 16
copy tbody "ZKYR-220925"
